Goal: Information Seeking & Learning: Understand process/instructions

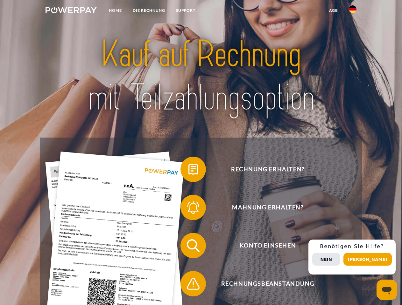
click at [71, 11] on img at bounding box center [70, 10] width 51 height 6
click at [352, 11] on img at bounding box center [353, 9] width 8 height 8
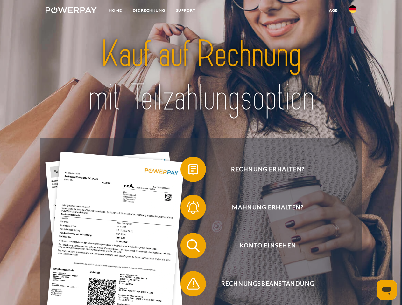
click at [333, 10] on link "agb" at bounding box center [333, 10] width 20 height 11
click at [188, 171] on span at bounding box center [184, 170] width 32 height 32
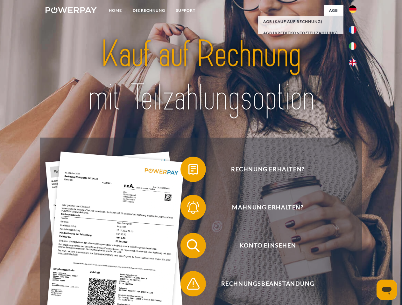
click at [188, 209] on span at bounding box center [184, 208] width 32 height 32
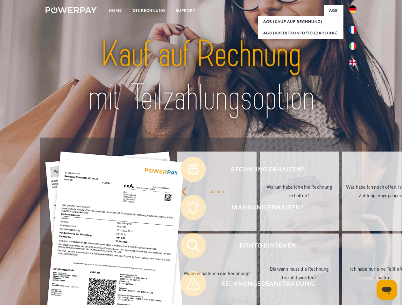
click at [260, 247] on link "Bis wann muss die Rechnung bezahlt werden?" at bounding box center [299, 274] width 79 height 80
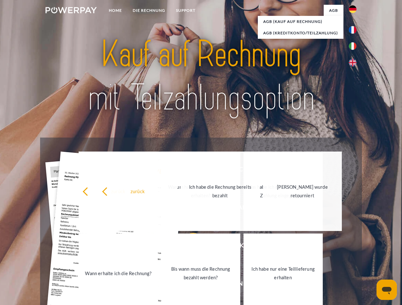
click at [188, 285] on link "Bis wann muss die Rechnung bezahlt werden?" at bounding box center [200, 274] width 79 height 80
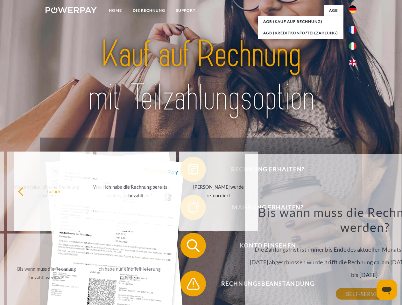
click at [354, 257] on div "Rechnung erhalten? Mahnung erhalten? Konto einsehen" at bounding box center [200, 265] width 321 height 254
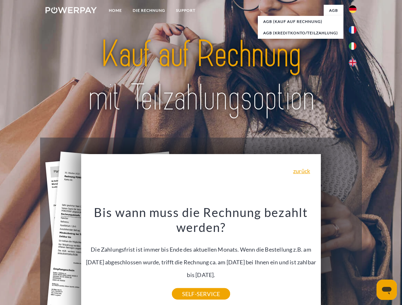
click at [338, 259] on span "Konto einsehen" at bounding box center [268, 245] width 156 height 25
click at [370, 260] on header "Home DIE RECHNUNG SUPPORT" at bounding box center [201, 219] width 402 height 439
